Goal: Navigation & Orientation: Find specific page/section

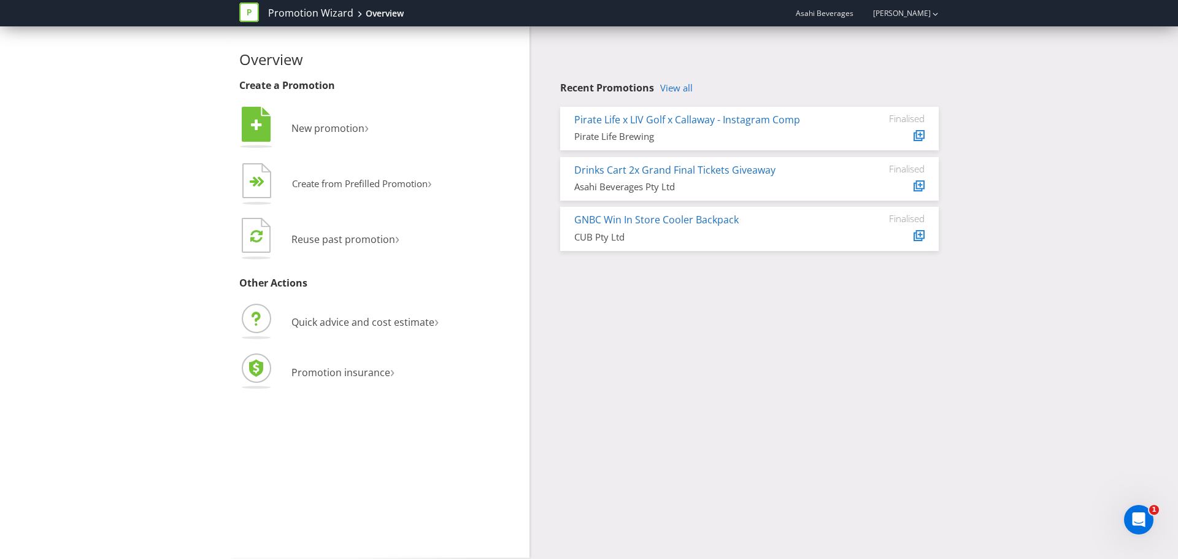
click at [1067, 398] on div "Overview Create a Promotion  New promotion ›   Create from Prefilled Promoti…" at bounding box center [589, 291] width 1178 height 531
